Goal: Communication & Community: Connect with others

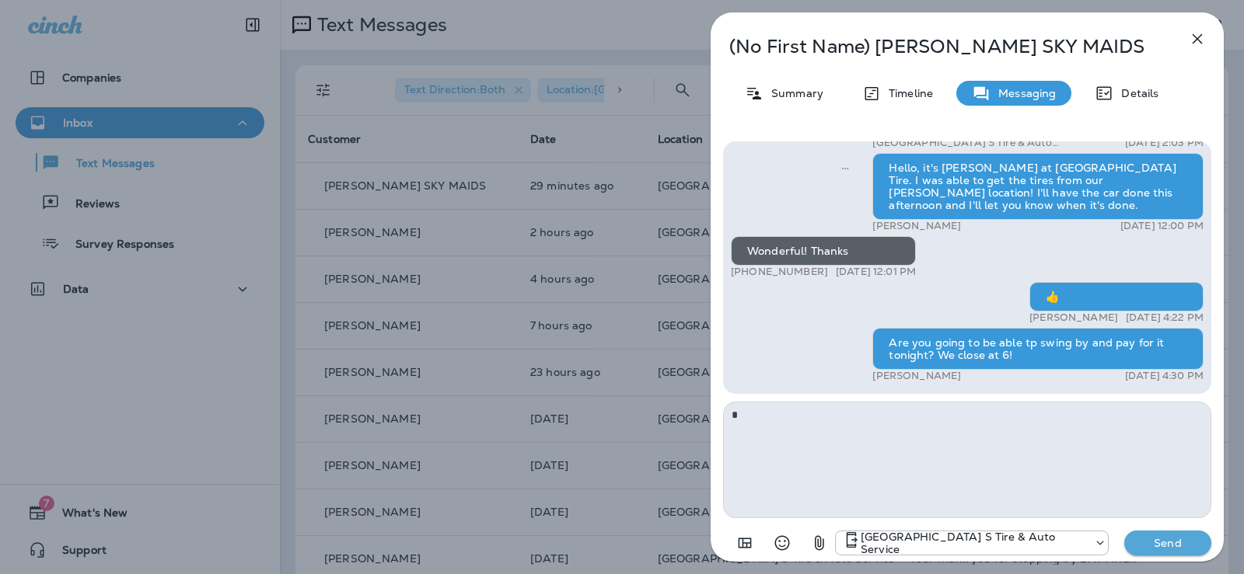
click at [1192, 39] on icon "button" at bounding box center [1197, 39] width 19 height 19
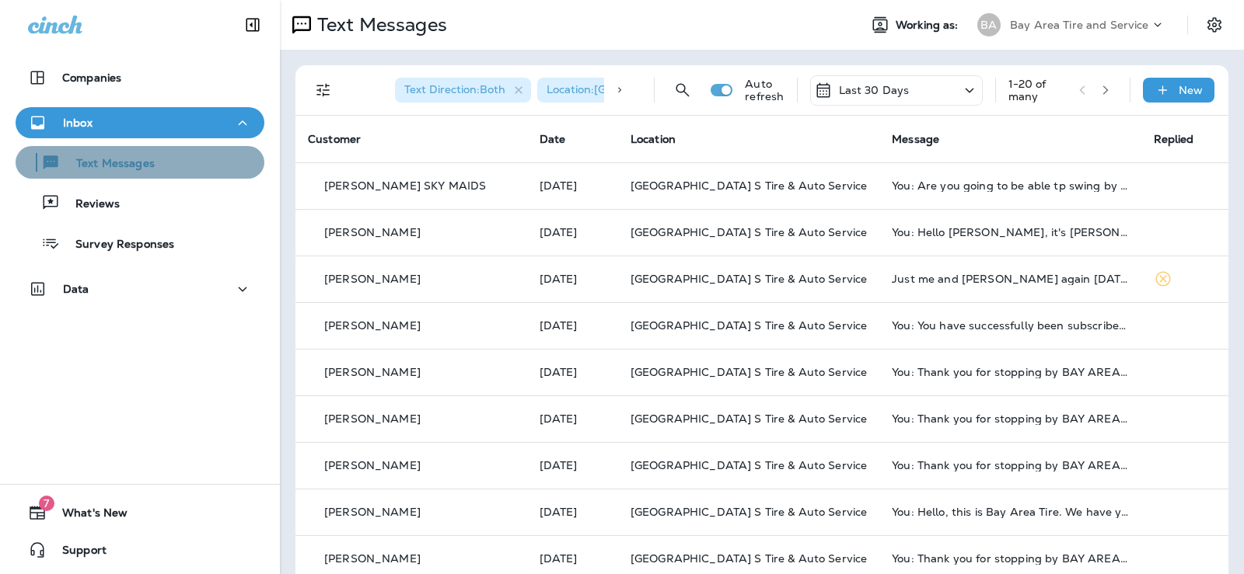
click at [147, 152] on div "Text Messages" at bounding box center [88, 162] width 133 height 23
click at [1178, 89] on p "New" at bounding box center [1190, 90] width 24 height 12
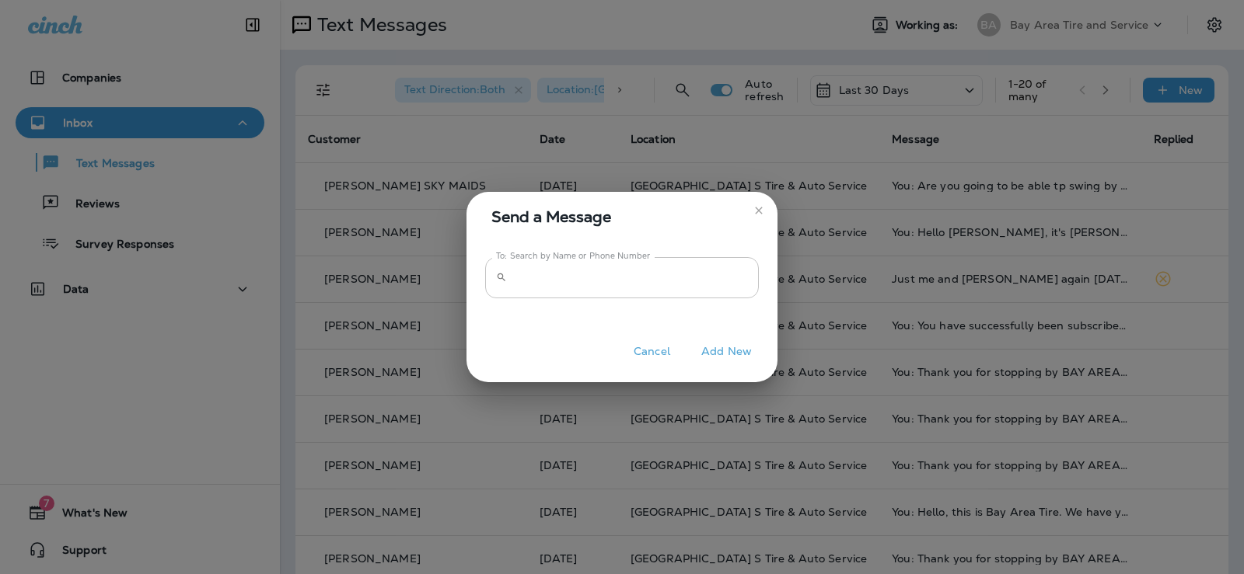
click at [539, 280] on input "To: Search by Name or Phone Number" at bounding box center [636, 277] width 246 height 41
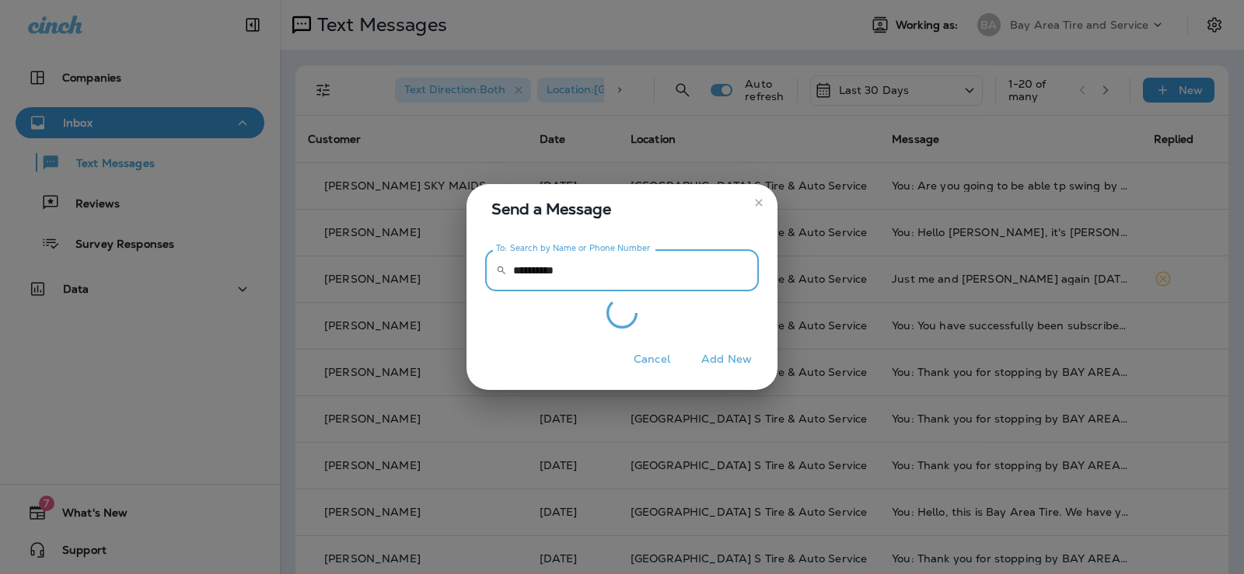
type input "**********"
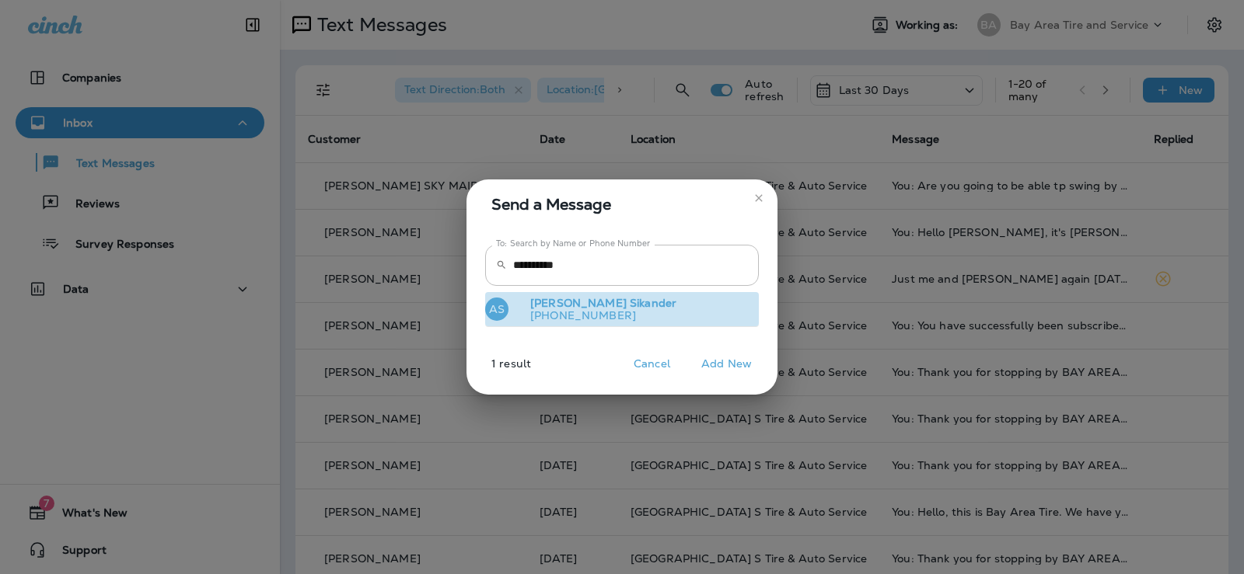
click at [544, 317] on p "+13014405073" at bounding box center [597, 315] width 159 height 12
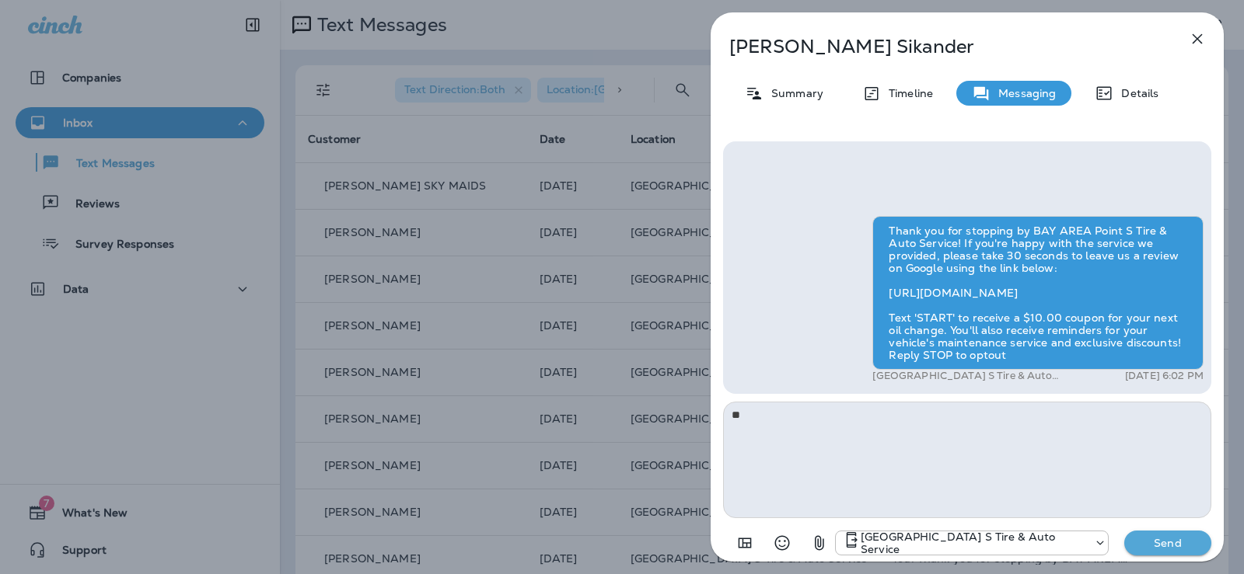
type textarea "*"
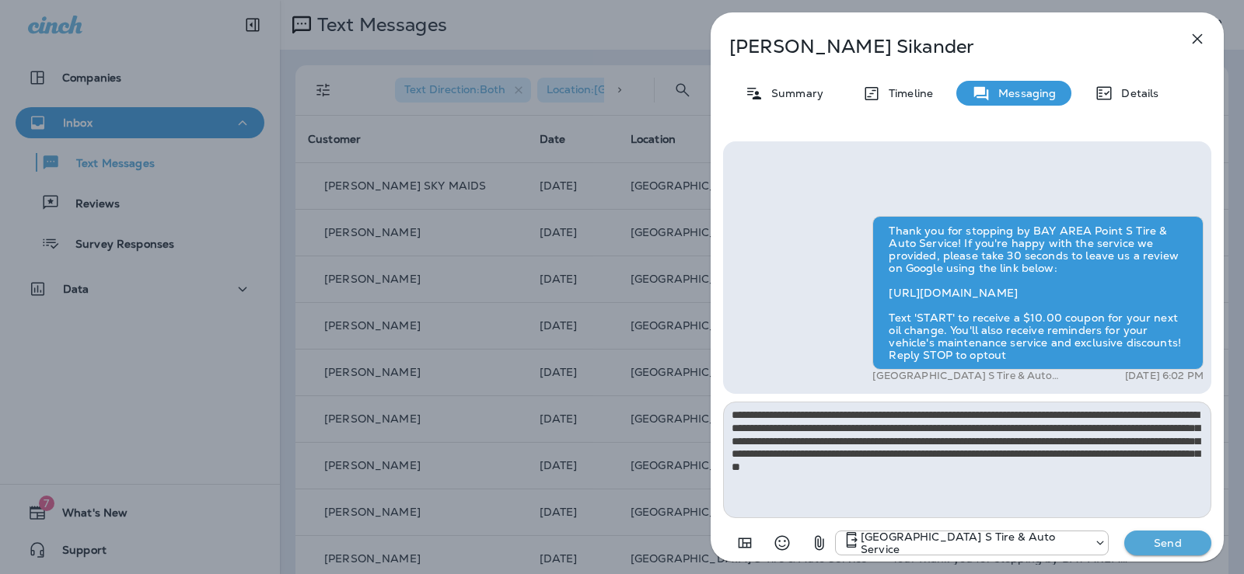
type textarea "**********"
click at [1157, 551] on button "Send" at bounding box center [1167, 543] width 87 height 25
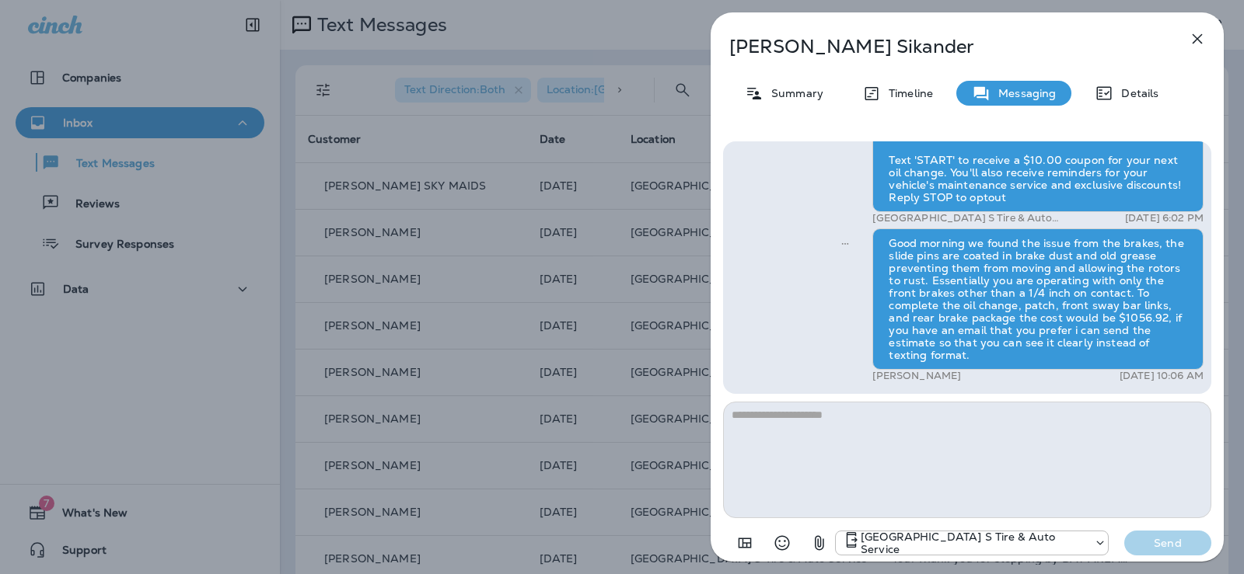
click at [1197, 42] on icon "button" at bounding box center [1197, 39] width 19 height 19
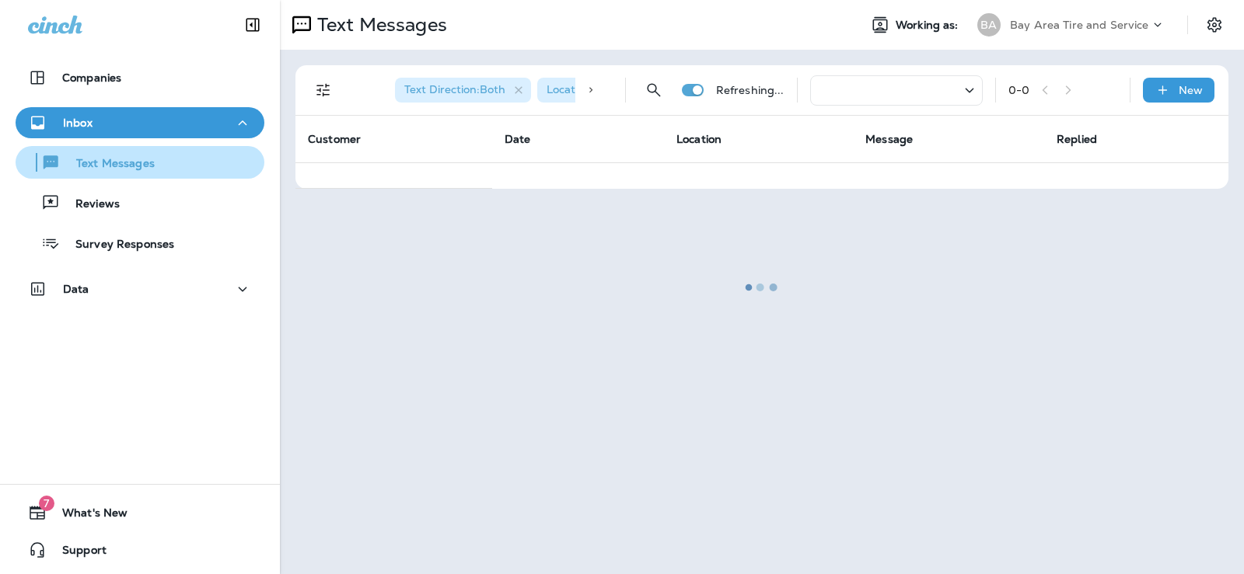
click at [107, 150] on button "Text Messages" at bounding box center [140, 162] width 249 height 33
click at [106, 157] on p "Text Messages" at bounding box center [108, 164] width 94 height 15
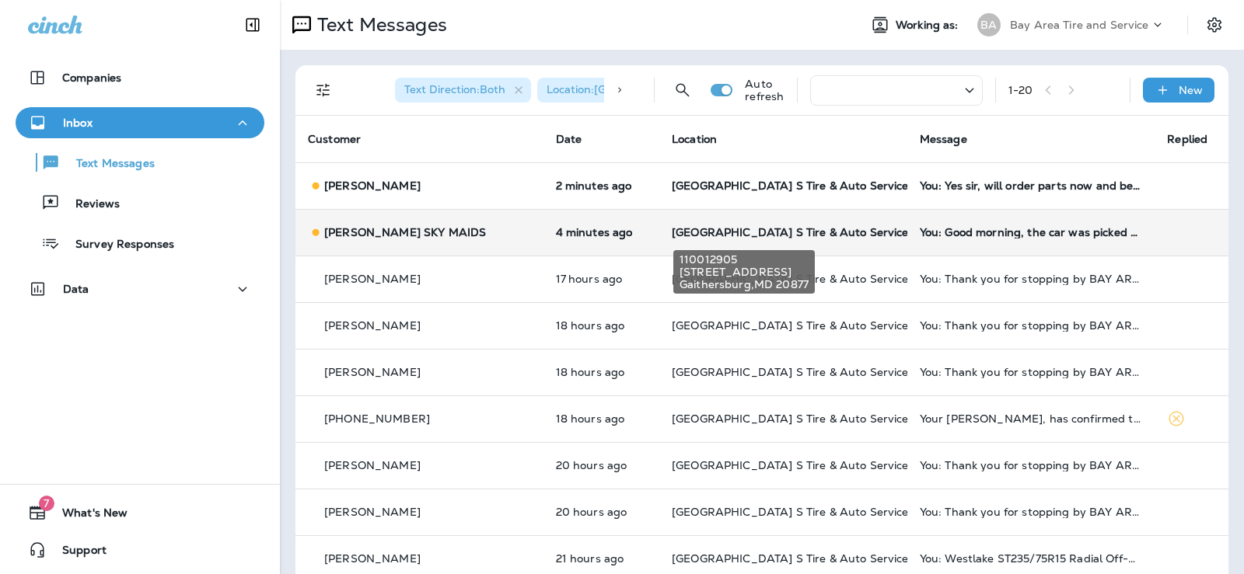
click at [667, 223] on td "[GEOGRAPHIC_DATA] S Tire & Auto Service" at bounding box center [783, 232] width 248 height 47
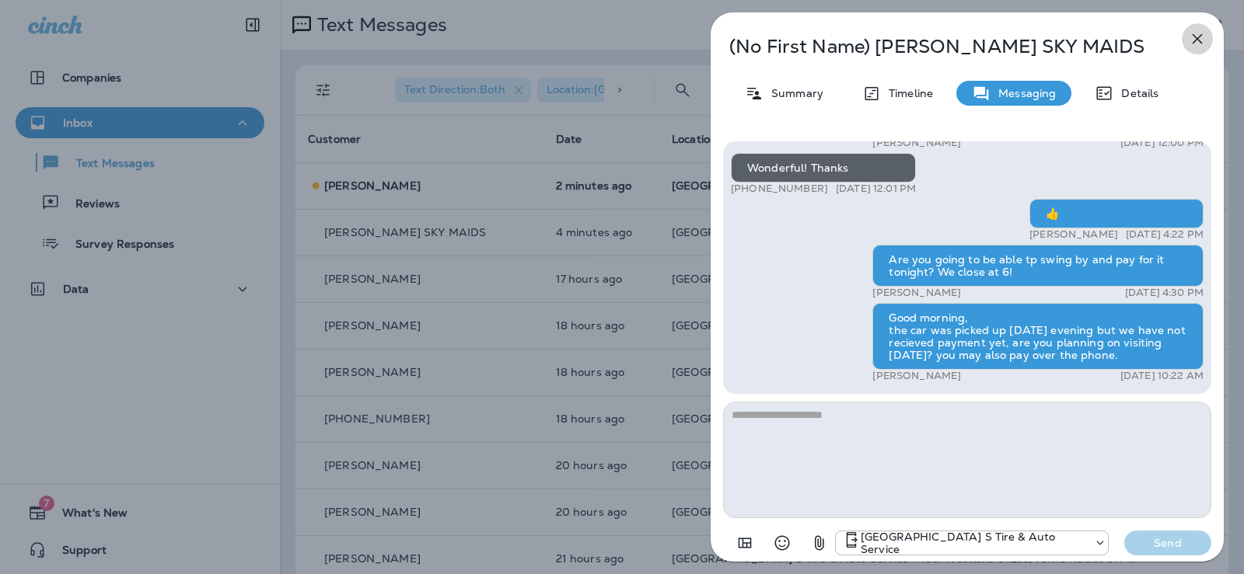
click at [1194, 25] on button "button" at bounding box center [1197, 38] width 31 height 31
click at [1196, 26] on button "button" at bounding box center [1197, 38] width 31 height 31
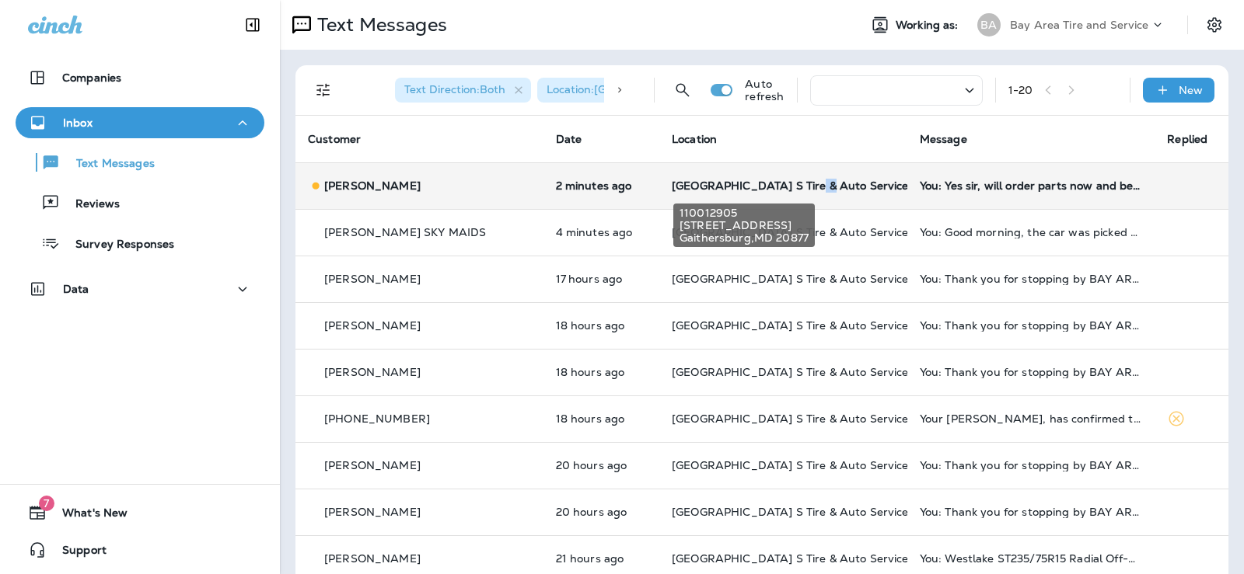
drag, startPoint x: 748, startPoint y: 183, endPoint x: 764, endPoint y: 177, distance: 17.5
click at [764, 177] on td "[GEOGRAPHIC_DATA] S Tire & Auto Service" at bounding box center [783, 185] width 248 height 47
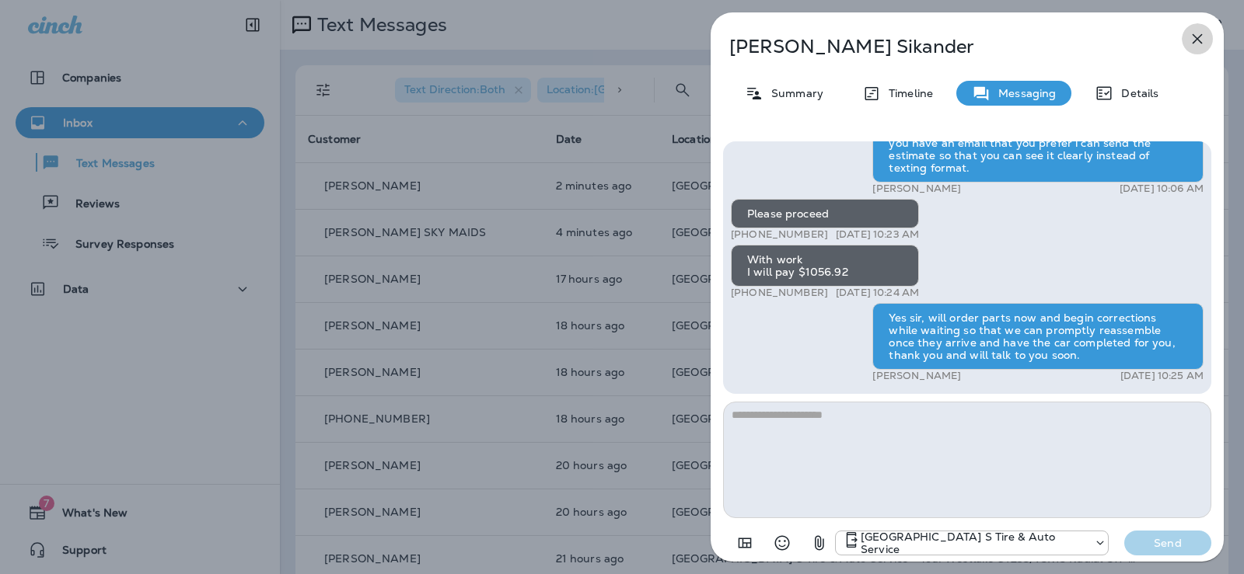
click at [1192, 46] on icon "button" at bounding box center [1197, 39] width 19 height 19
